Goal: Transaction & Acquisition: Purchase product/service

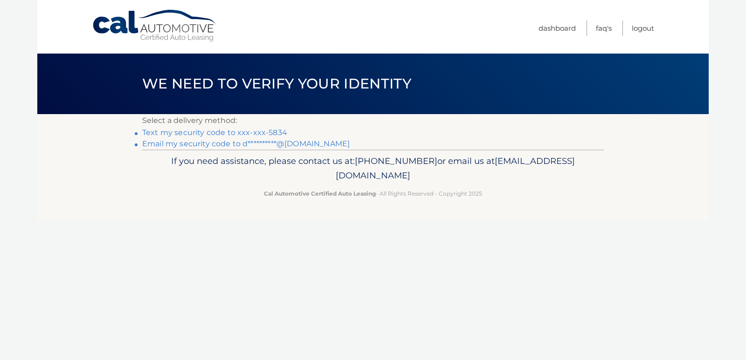
click at [263, 130] on link "Text my security code to xxx-xxx-5834" at bounding box center [214, 132] width 145 height 9
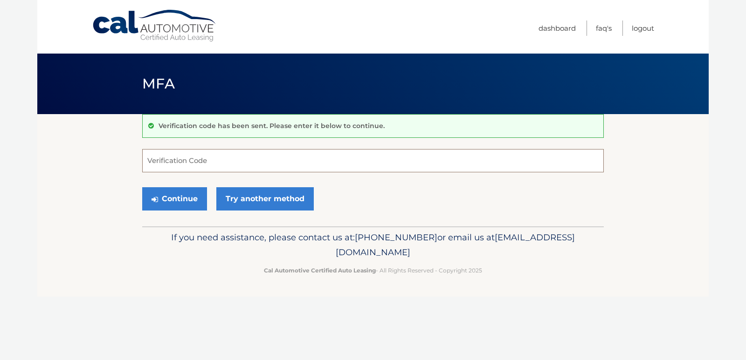
click at [262, 165] on input "Verification Code" at bounding box center [372, 160] width 461 height 23
type input "677288"
click at [142, 187] on button "Continue" at bounding box center [174, 198] width 65 height 23
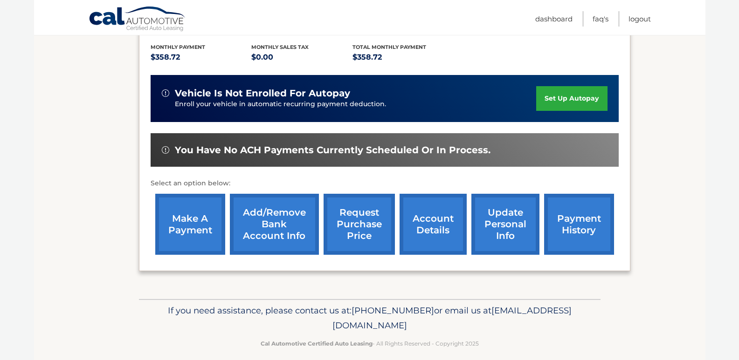
scroll to position [205, 0]
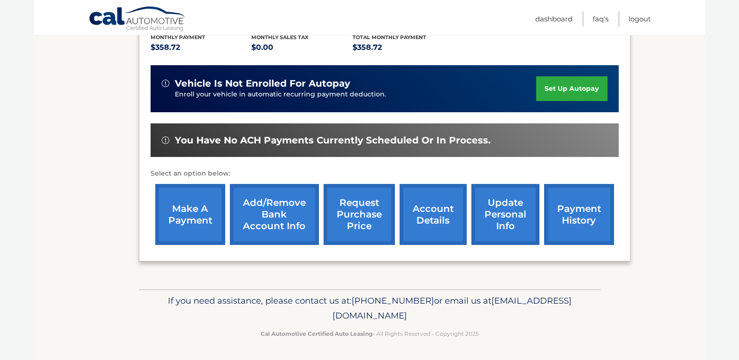
click at [203, 201] on link "make a payment" at bounding box center [190, 214] width 70 height 61
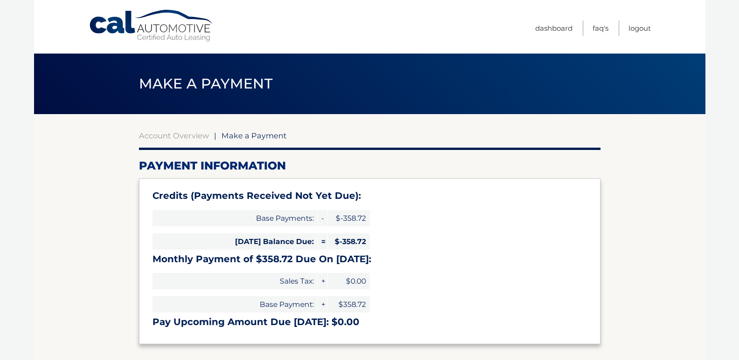
select select "Mjk0ODUxYjItOTA4YS00YzAzLTk3ODQtMTY2Mzk2ZjIyZjBm"
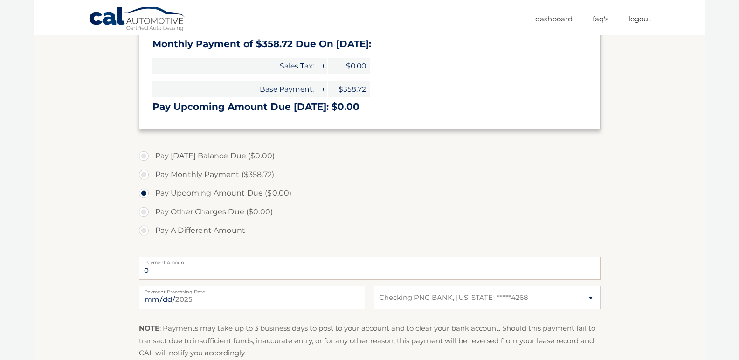
scroll to position [233, 0]
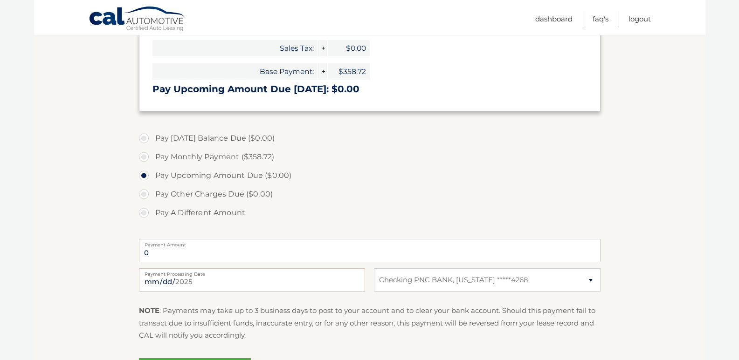
click at [142, 192] on label "Pay Other Charges Due ($0.00)" at bounding box center [369, 194] width 461 height 19
click at [147, 213] on label "Pay A Different Amount" at bounding box center [369, 213] width 461 height 19
click at [147, 213] on input "Pay A Different Amount" at bounding box center [147, 211] width 9 height 15
radio input "true"
click at [179, 244] on label "Payment Amount" at bounding box center [369, 242] width 461 height 7
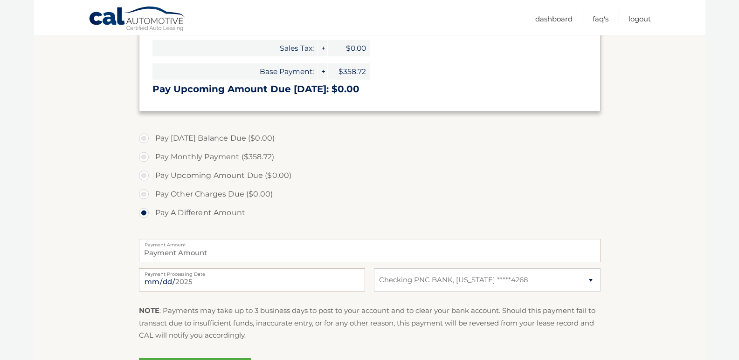
click at [179, 244] on input "Payment Amount" at bounding box center [369, 250] width 461 height 23
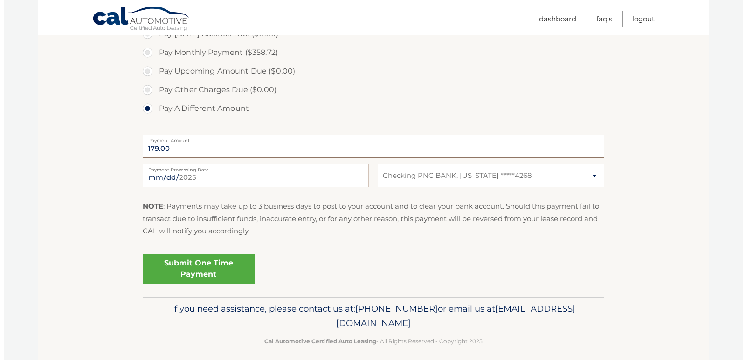
scroll to position [345, 0]
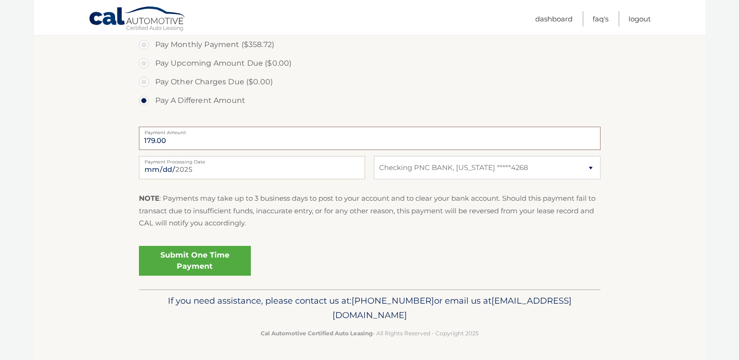
type input "179.00"
click at [227, 257] on link "Submit One Time Payment" at bounding box center [195, 261] width 112 height 30
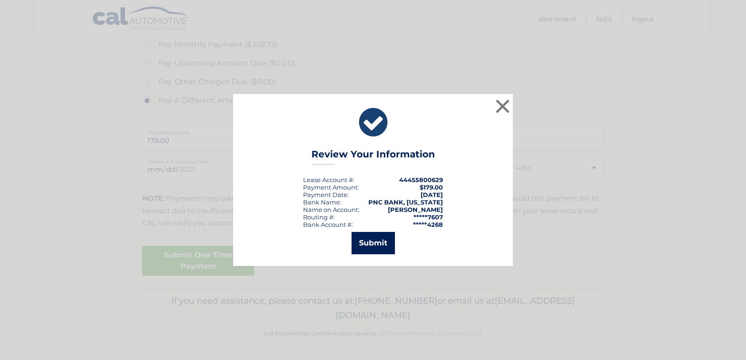
click at [366, 246] on button "Submit" at bounding box center [372, 243] width 43 height 22
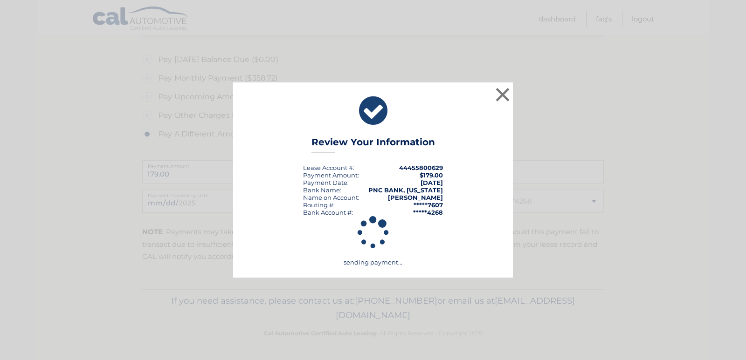
scroll to position [312, 0]
